Goal: Obtain resource: Download file/media

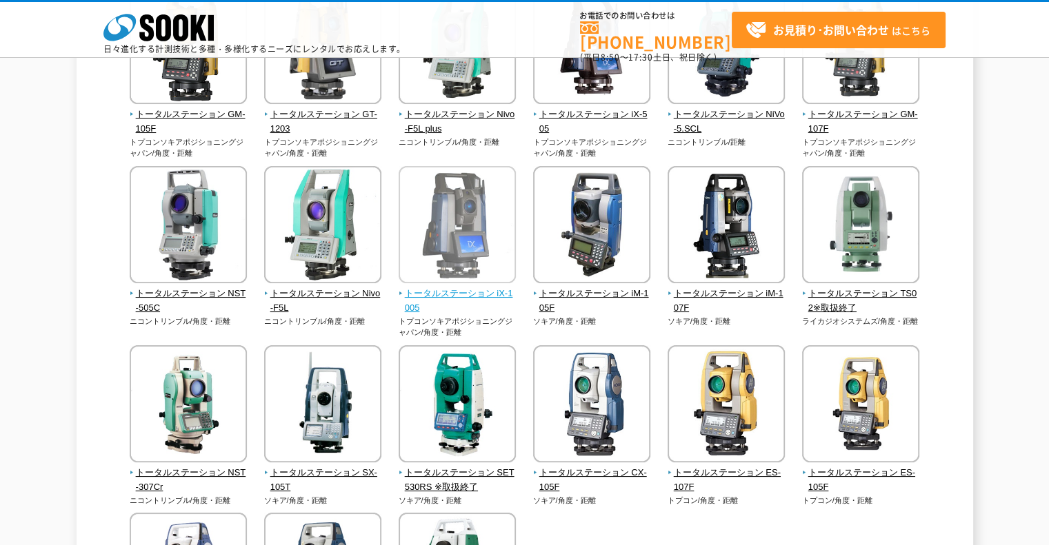
scroll to position [207, 0]
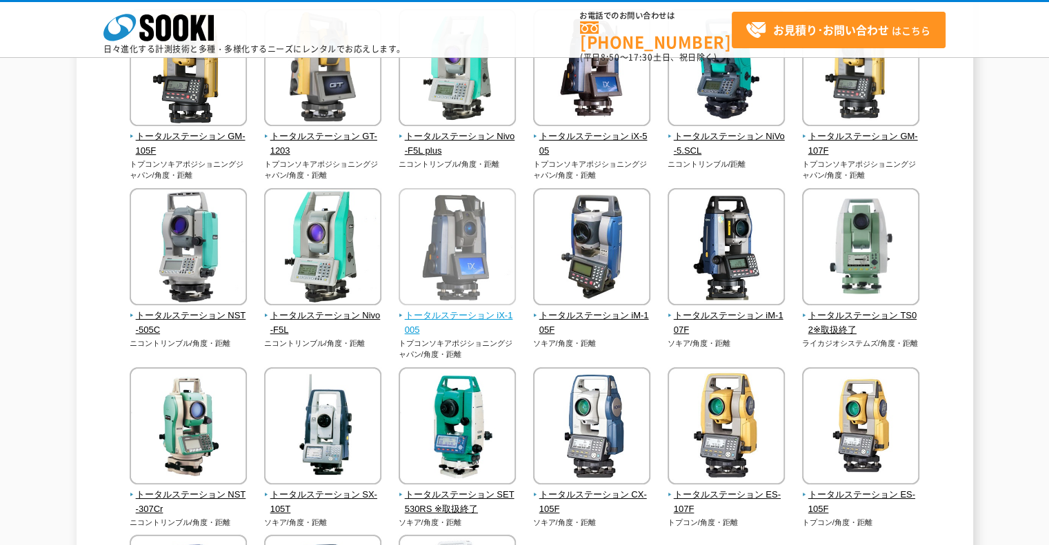
click at [454, 258] on img at bounding box center [457, 248] width 117 height 121
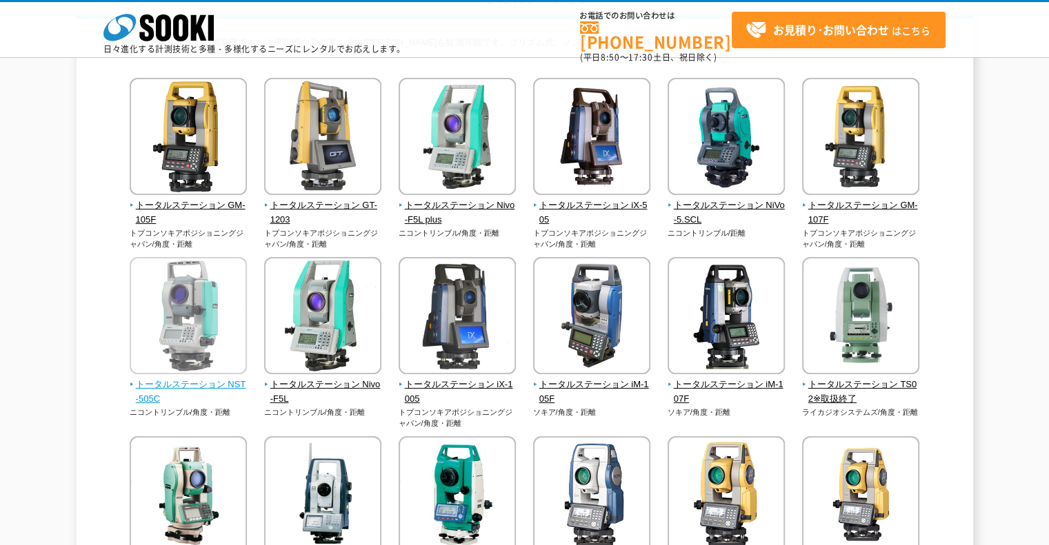
scroll to position [69, 0]
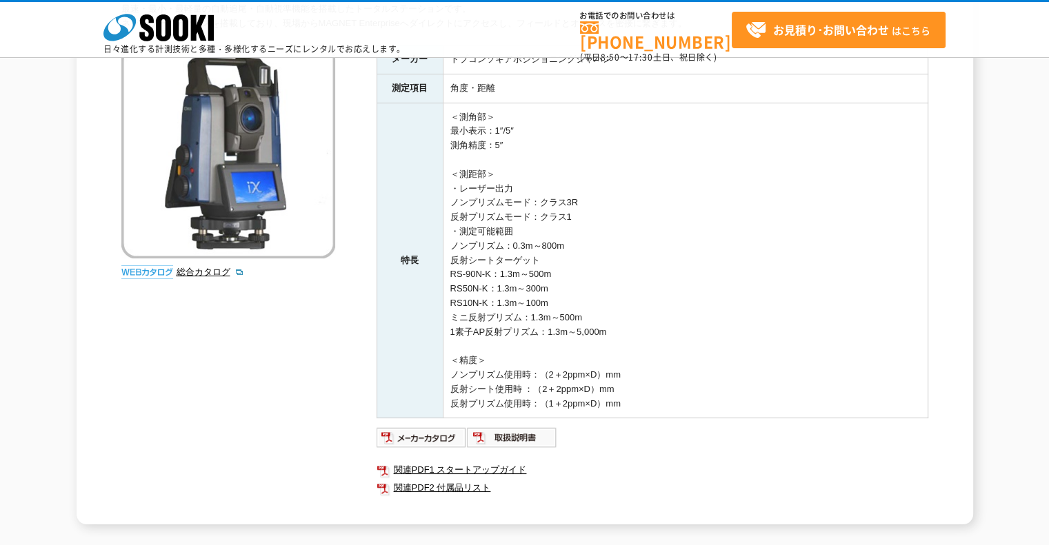
scroll to position [138, 0]
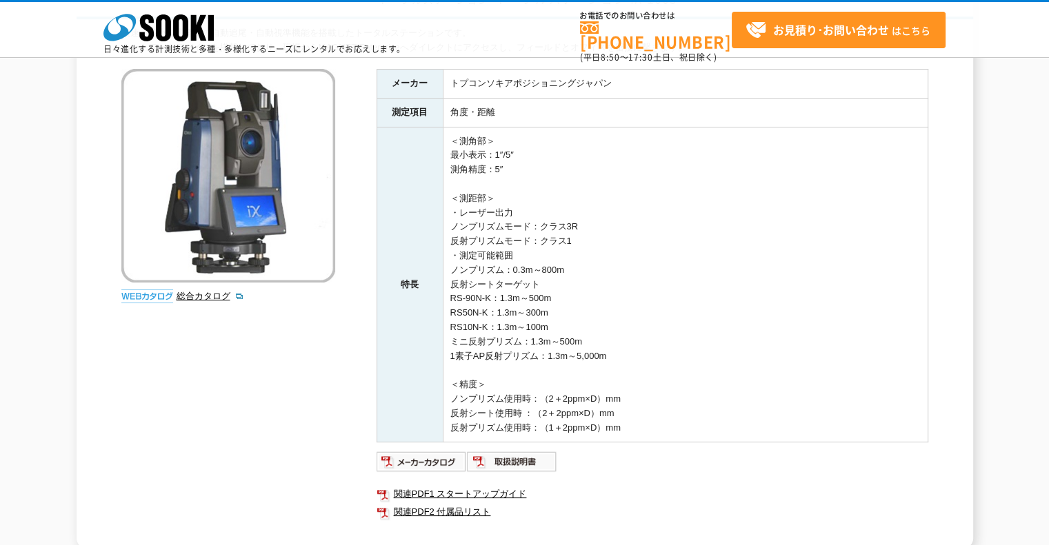
click at [145, 292] on img at bounding box center [147, 297] width 52 height 14
click at [145, 296] on img at bounding box center [147, 297] width 52 height 14
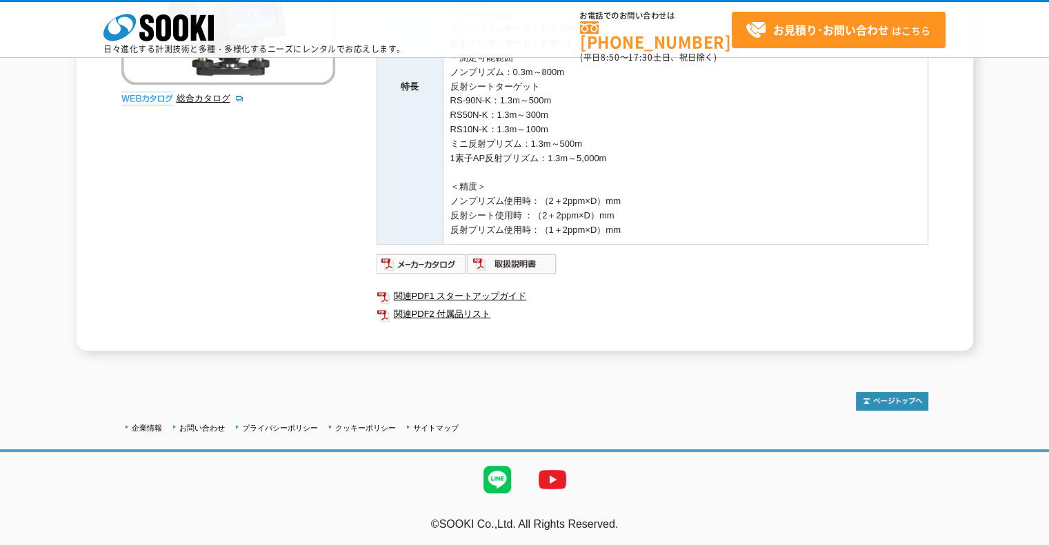
scroll to position [336, 0]
click at [475, 294] on link "関連PDF1 スタートアップガイド" at bounding box center [652, 296] width 552 height 18
click at [447, 308] on link "関連PDF2 付属品リスト" at bounding box center [652, 314] width 552 height 18
